Goal: Information Seeking & Learning: Learn about a topic

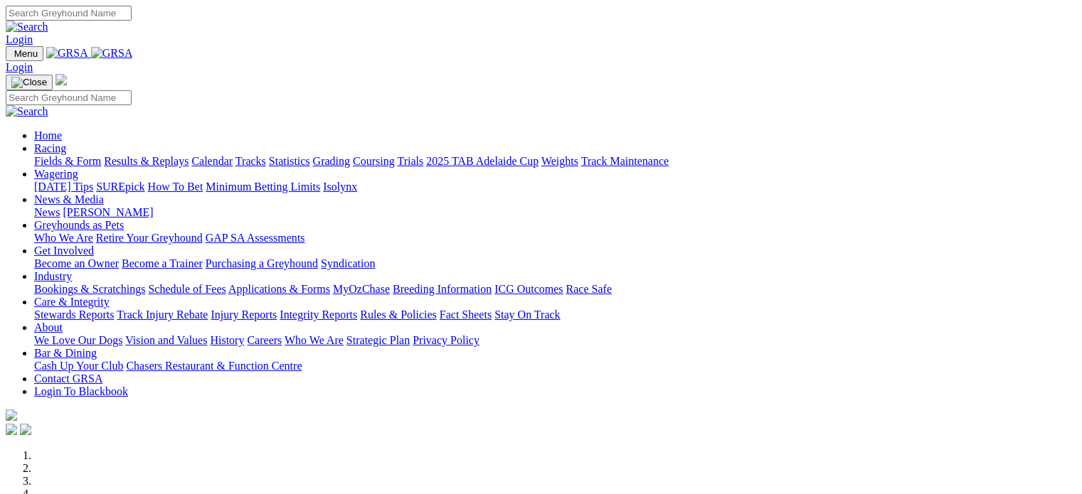
click at [357, 309] on link "Integrity Reports" at bounding box center [319, 315] width 78 height 12
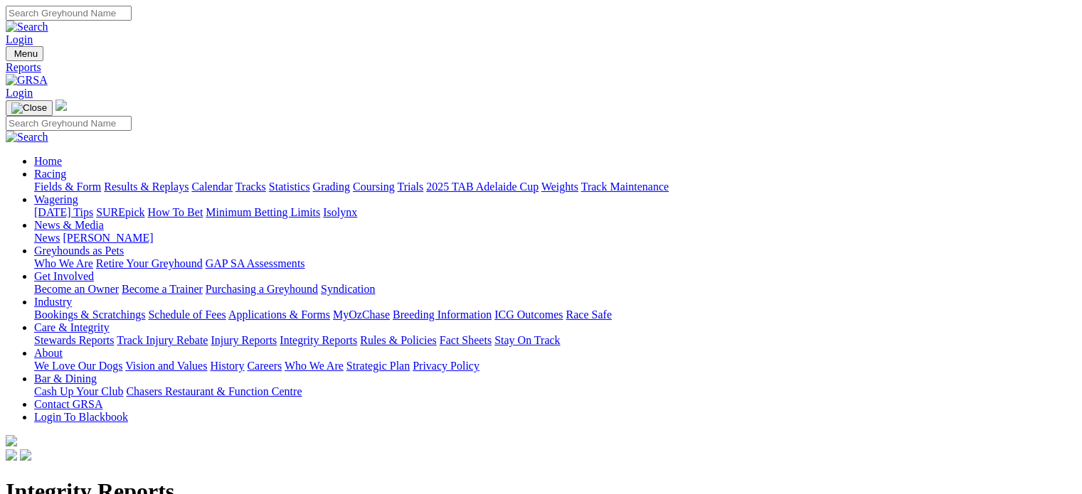
click at [125, 477] on link "Integrity Reports" at bounding box center [87, 483] width 78 height 12
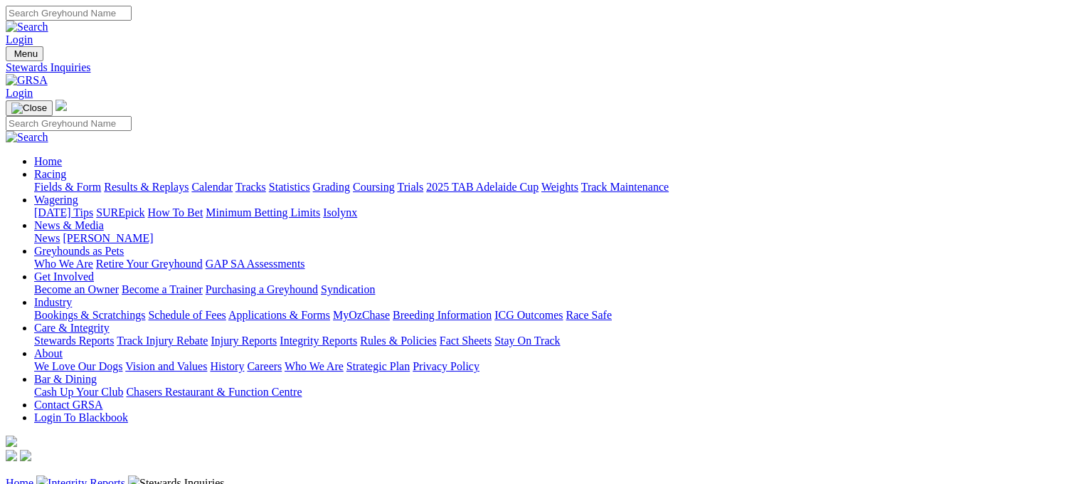
click at [188, 181] on link "Results & Replays" at bounding box center [146, 187] width 85 height 12
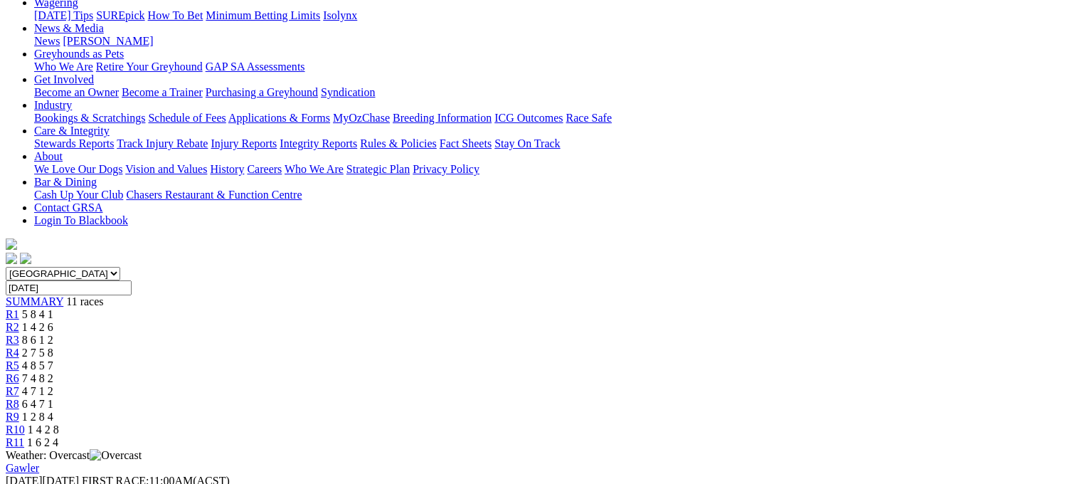
scroll to position [198, 0]
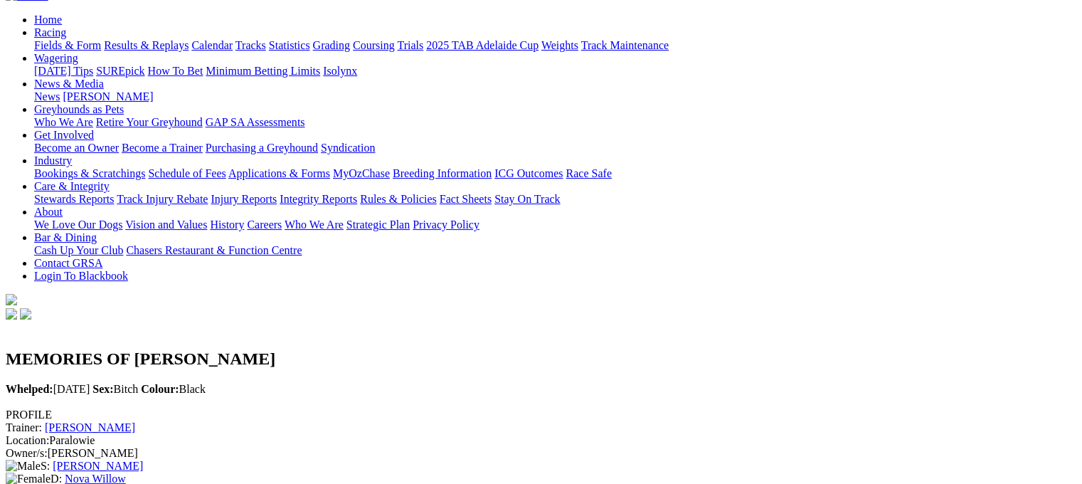
scroll to position [140, 0]
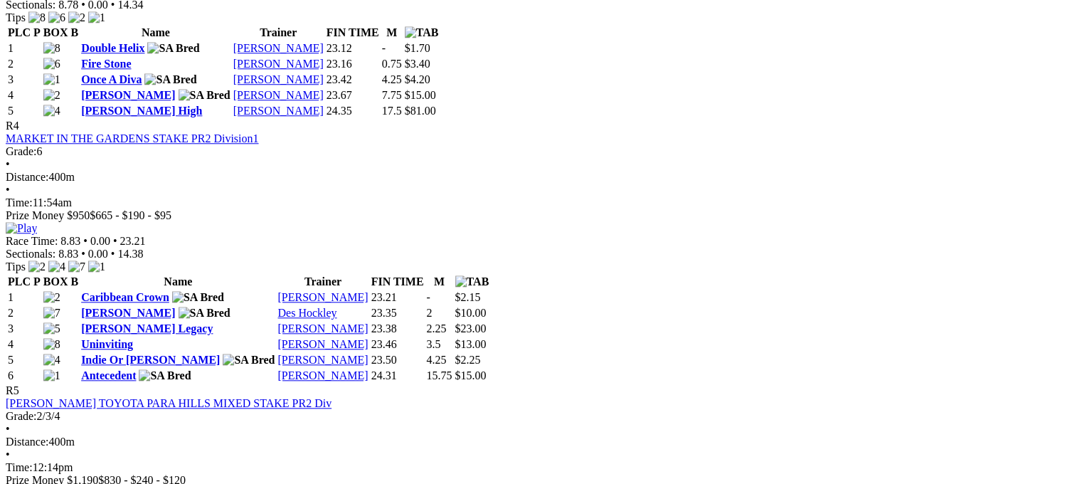
scroll to position [1359, 0]
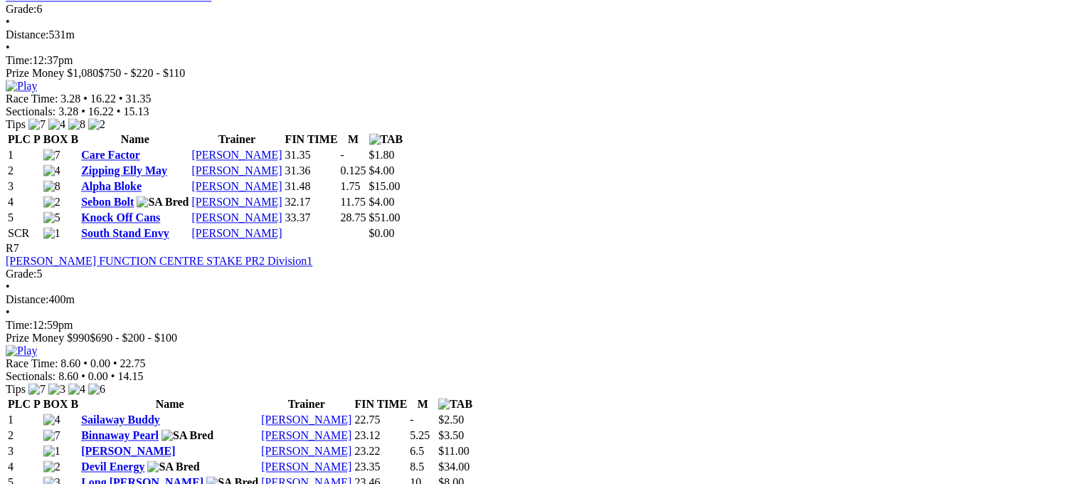
scroll to position [2025, 0]
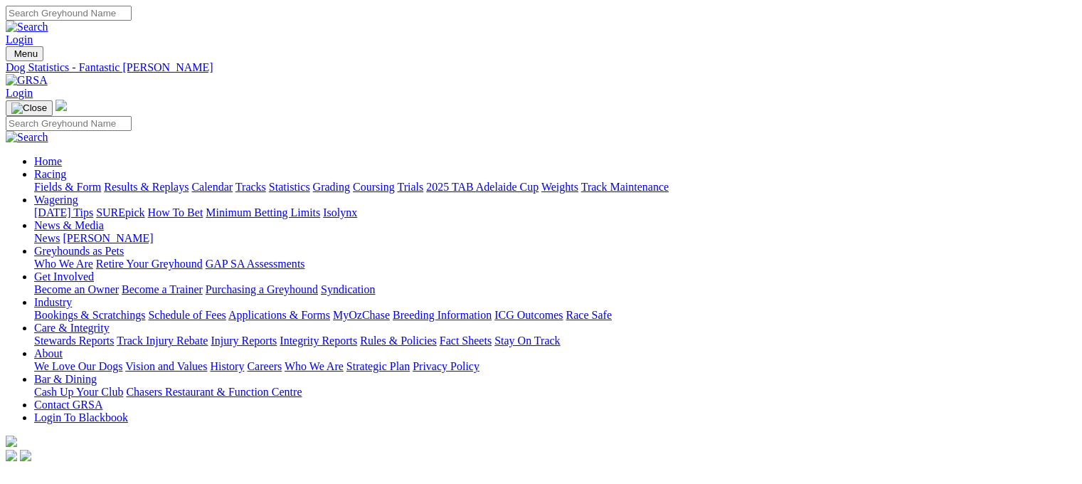
click at [66, 168] on link "Racing" at bounding box center [50, 174] width 32 height 12
click at [69, 181] on link "Fields & Form" at bounding box center [67, 187] width 67 height 12
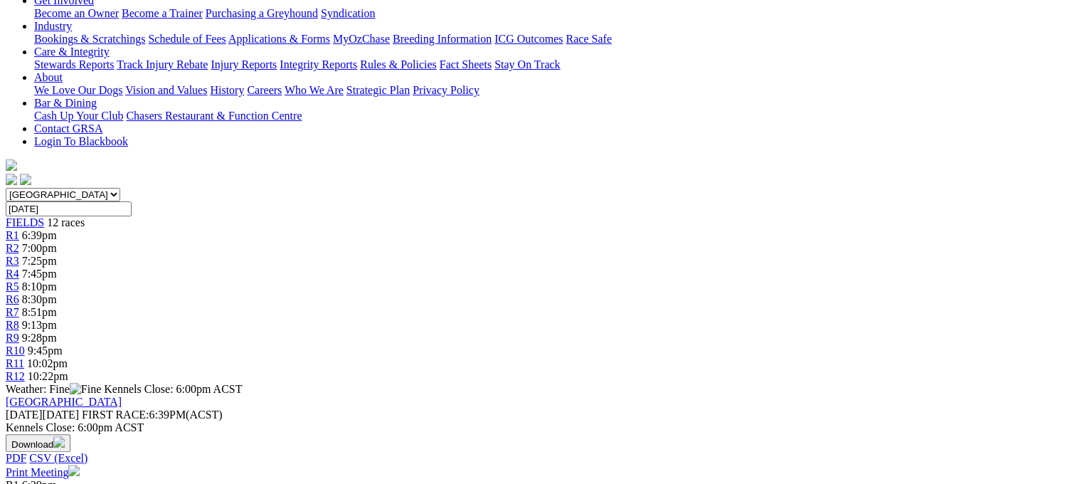
scroll to position [279, 0]
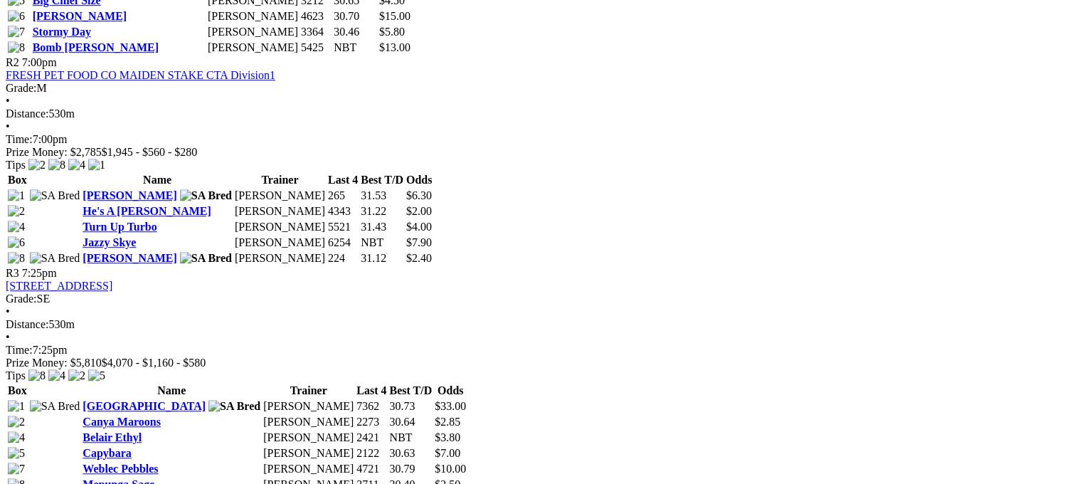
scroll to position [956, 0]
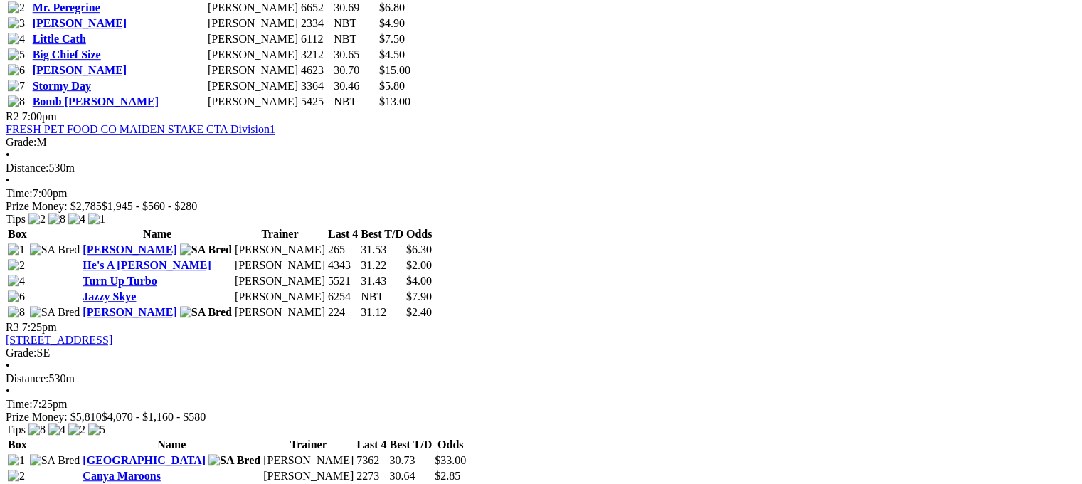
scroll to position [902, 0]
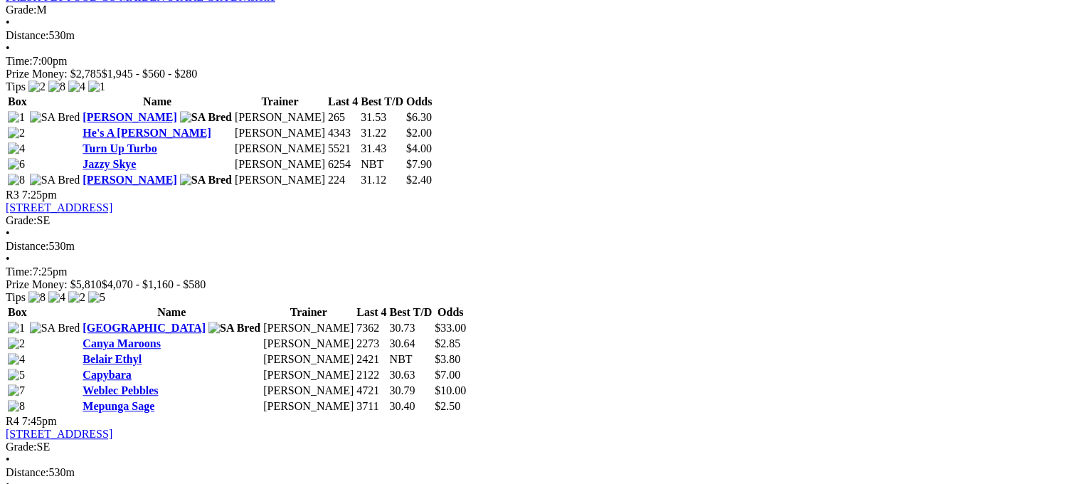
scroll to position [1051, 8]
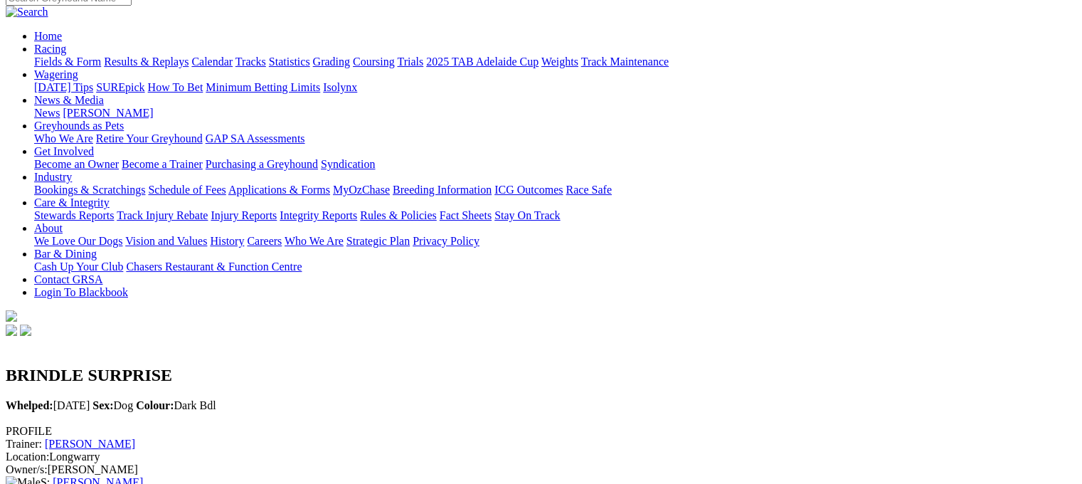
scroll to position [120, 0]
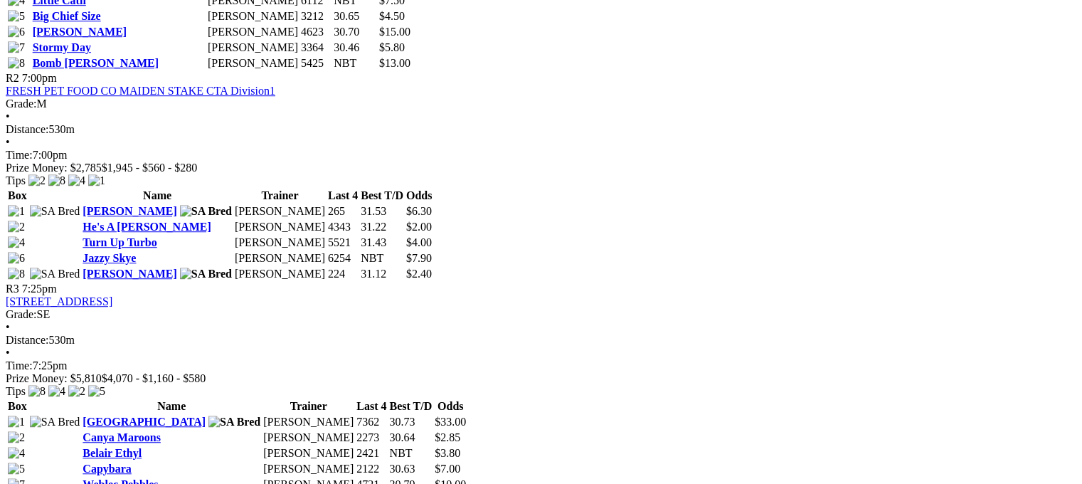
scroll to position [937, 0]
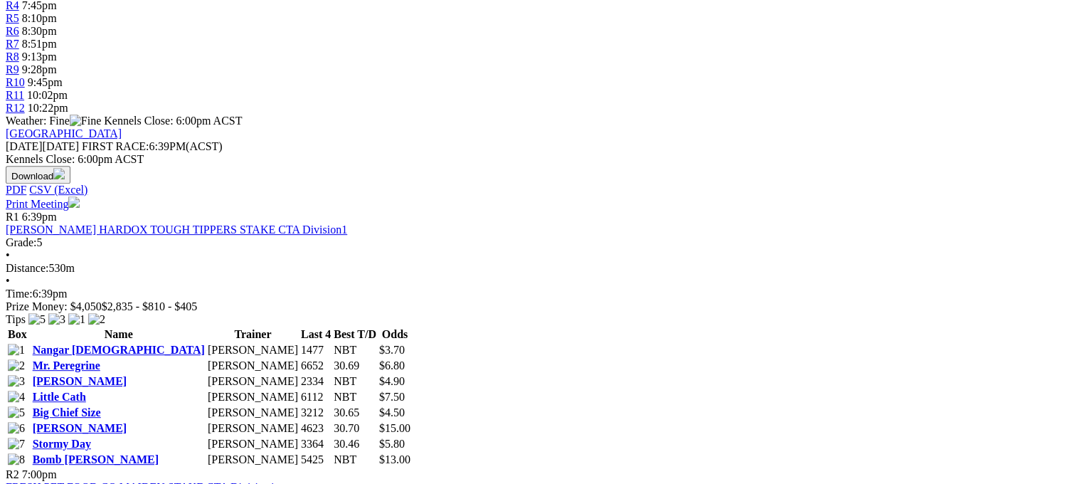
scroll to position [547, 0]
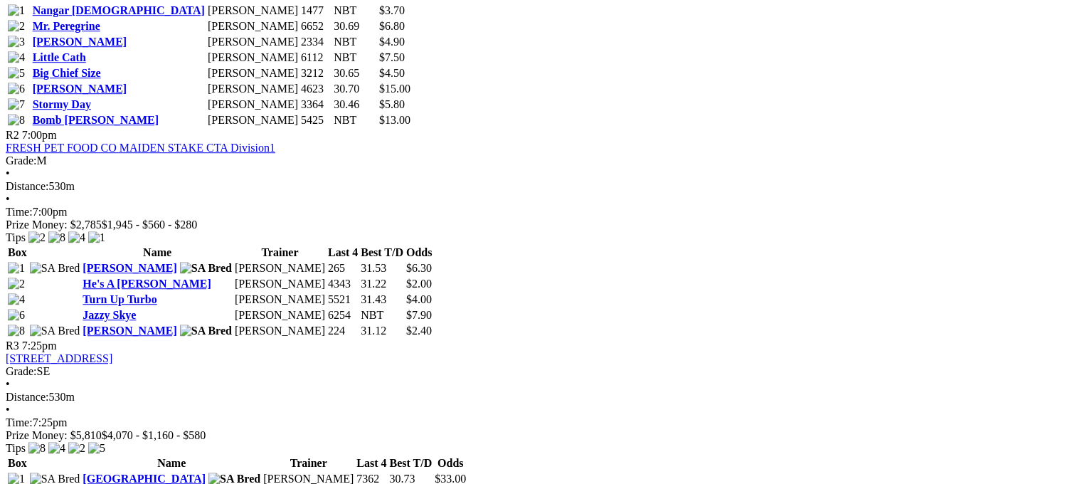
scroll to position [890, 0]
